Goal: Book appointment/travel/reservation

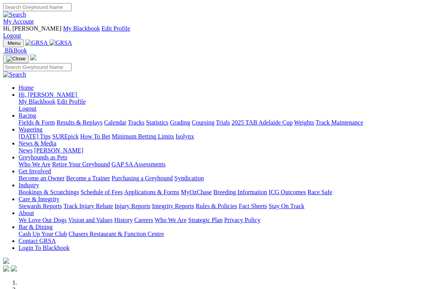
click at [39, 182] on link "Industry" at bounding box center [29, 185] width 20 height 7
click at [40, 189] on link "Bookings & Scratchings" at bounding box center [49, 192] width 60 height 7
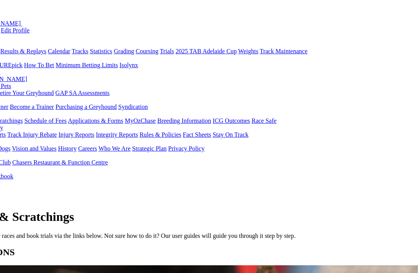
scroll to position [93, 29]
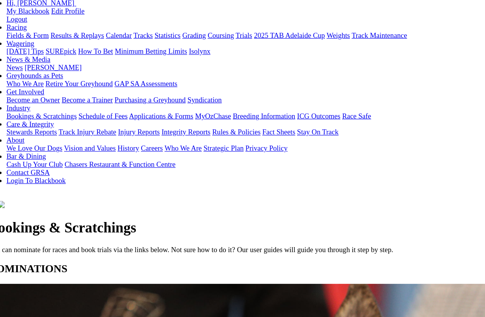
scroll to position [106, 30]
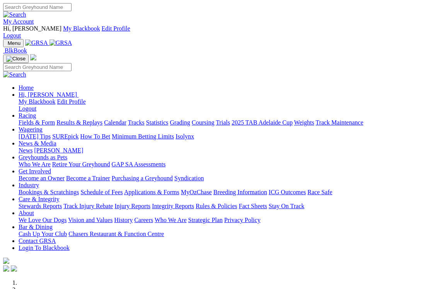
scroll to position [2, 0]
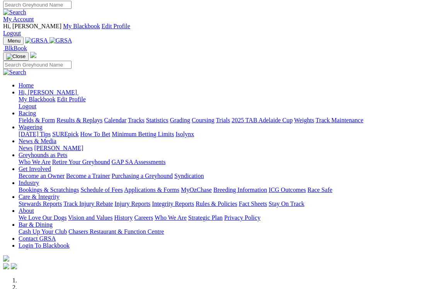
click at [39, 179] on link "Industry" at bounding box center [29, 182] width 20 height 7
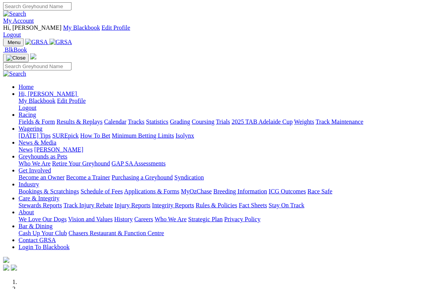
scroll to position [0, 0]
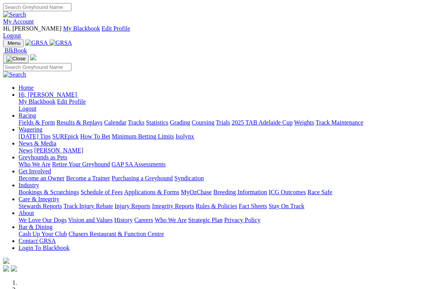
click at [39, 182] on link "Industry" at bounding box center [29, 185] width 20 height 7
click at [51, 189] on link "Bookings & Scratchings" at bounding box center [49, 192] width 60 height 7
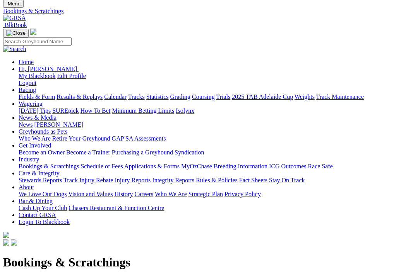
scroll to position [48, 0]
